Goal: Task Accomplishment & Management: Manage account settings

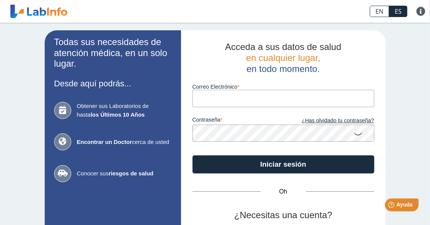
click at [211, 97] on input "Correo Electrónico" at bounding box center [284, 98] width 182 height 17
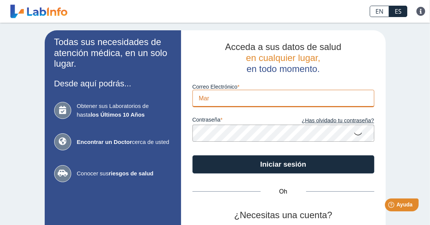
click at [210, 97] on input "Mar" at bounding box center [284, 98] width 182 height 17
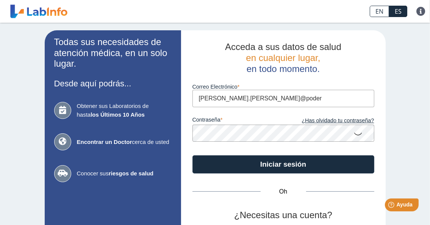
drag, startPoint x: 248, startPoint y: 100, endPoint x: 264, endPoint y: 99, distance: 16.3
click at [264, 99] on input "[PERSON_NAME].[PERSON_NAME]@poder" at bounding box center [284, 98] width 182 height 17
type input "[PERSON_NAME][EMAIL_ADDRESS][PERSON_NAME][DOMAIN_NAME]"
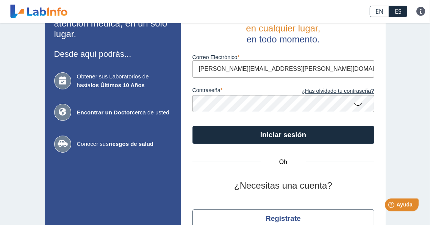
scroll to position [38, 0]
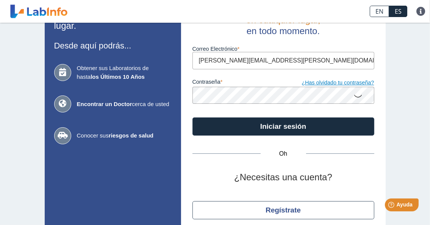
click at [313, 82] on font "¿Has olvidado tu contraseña?" at bounding box center [338, 83] width 72 height 6
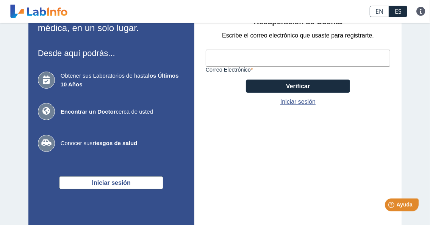
click at [247, 55] on input "Correo Electrónico" at bounding box center [298, 58] width 185 height 17
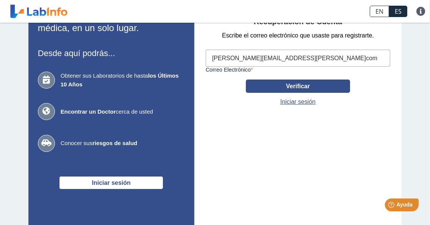
click at [273, 84] on button "Verificar" at bounding box center [298, 86] width 104 height 13
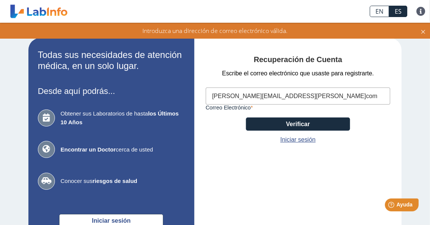
click at [233, 100] on input "[PERSON_NAME][EMAIL_ADDRESS][PERSON_NAME]com" at bounding box center [298, 96] width 185 height 17
click at [278, 102] on input "[PERSON_NAME][EMAIL_ADDRESS][PERSON_NAME]com" at bounding box center [298, 96] width 185 height 17
click at [280, 96] on input "[PERSON_NAME][EMAIL_ADDRESS][PERSON_NAME]com" at bounding box center [298, 96] width 185 height 17
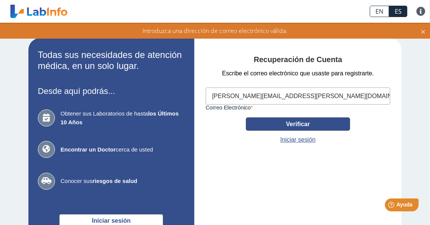
type input "[PERSON_NAME][EMAIL_ADDRESS][PERSON_NAME][DOMAIN_NAME]"
click at [299, 125] on font "Verificar" at bounding box center [298, 124] width 24 height 6
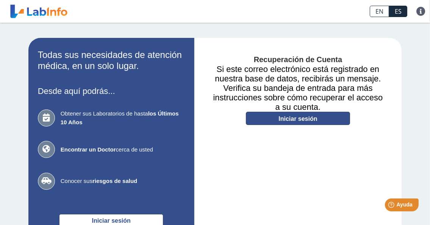
click at [298, 119] on font "Iniciar sesión" at bounding box center [298, 119] width 39 height 6
